Goal: Register for event/course

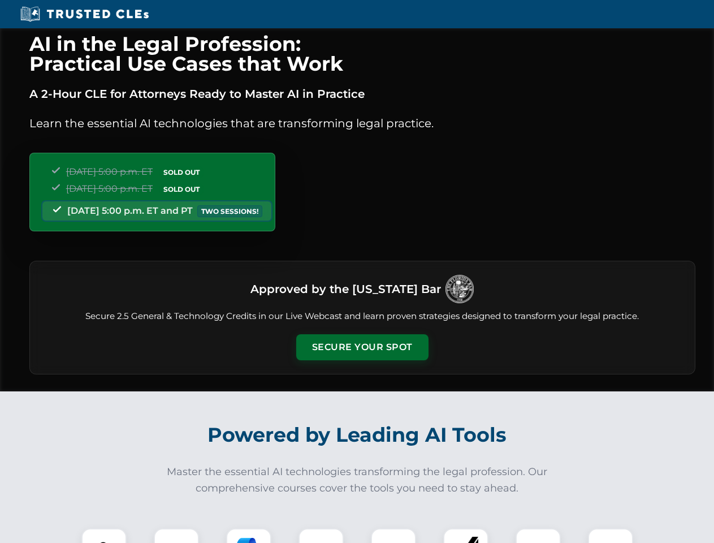
click at [362, 347] on button "Secure Your Spot" at bounding box center [362, 347] width 132 height 26
click at [104, 536] on img at bounding box center [104, 550] width 33 height 33
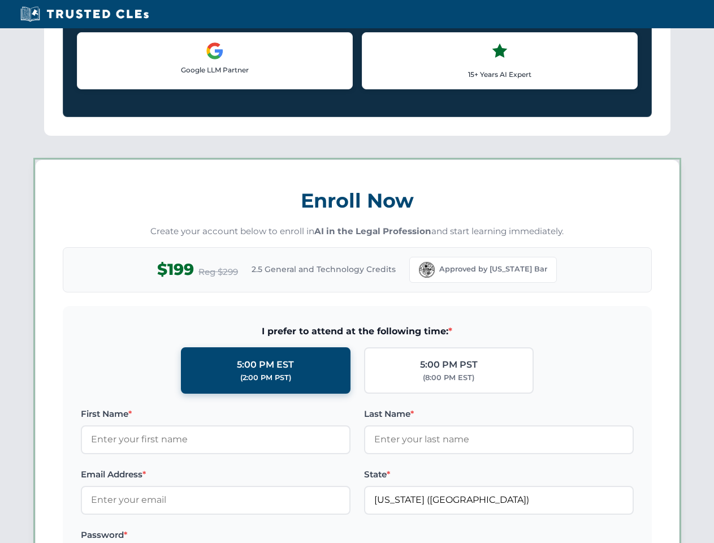
click at [249, 536] on label "Password *" at bounding box center [216, 535] width 270 height 14
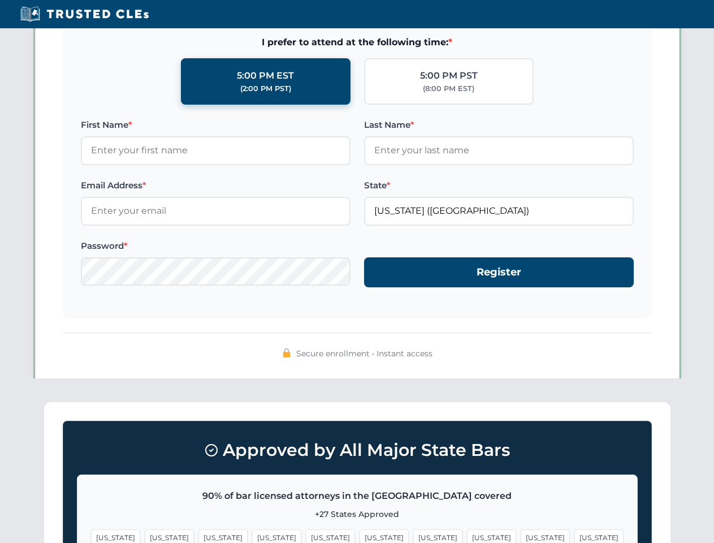
click at [521, 536] on span "[US_STATE]" at bounding box center [545, 537] width 49 height 16
